Goal: Find specific page/section: Find specific page/section

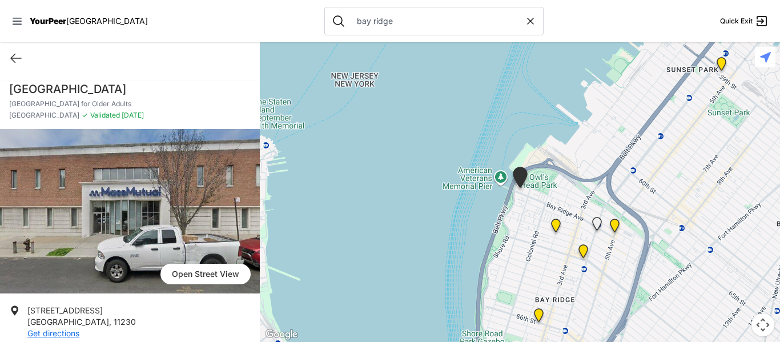
click at [528, 21] on icon at bounding box center [531, 21] width 6 height 6
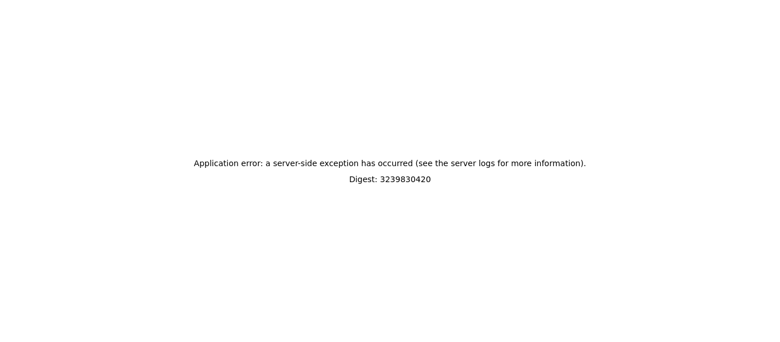
click at [439, 23] on div "Application error: a server-side exception has occurred (see the server logs fo…" at bounding box center [390, 171] width 780 height 342
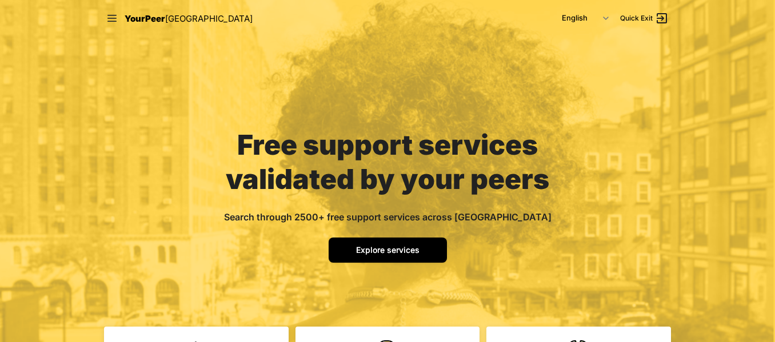
click at [430, 249] on link "Explore services" at bounding box center [388, 250] width 118 height 25
click at [370, 248] on span "Explore services" at bounding box center [387, 250] width 63 height 10
